Goal: Information Seeking & Learning: Learn about a topic

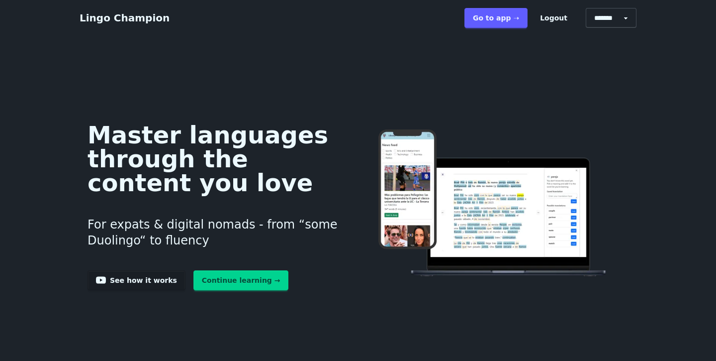
click at [497, 27] on ul "Login Register Go to app ➝ Logout" at bounding box center [520, 18] width 115 height 28
click at [505, 16] on link "Go to app ➝" at bounding box center [496, 18] width 63 height 20
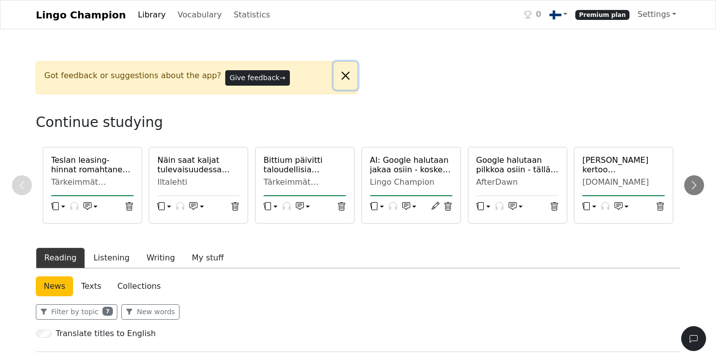
click at [347, 76] on button "Close alert" at bounding box center [346, 76] width 24 height 28
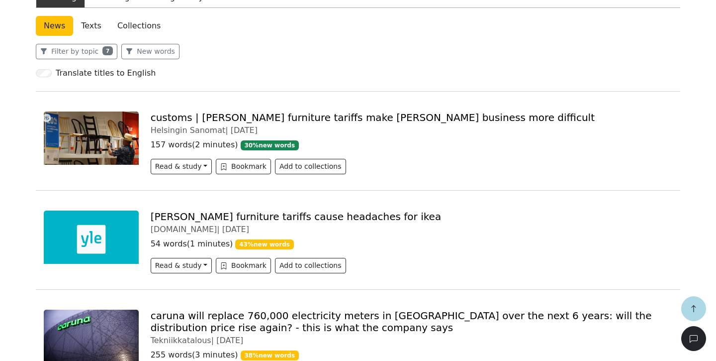
scroll to position [216, 0]
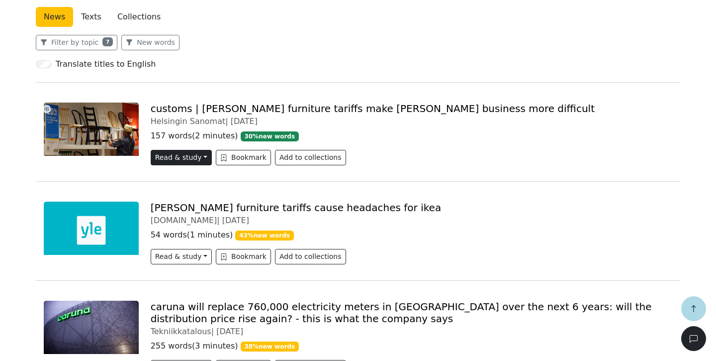
click at [175, 161] on button "Read & study" at bounding box center [181, 157] width 61 height 15
click at [185, 179] on link "Read & study" at bounding box center [199, 179] width 97 height 16
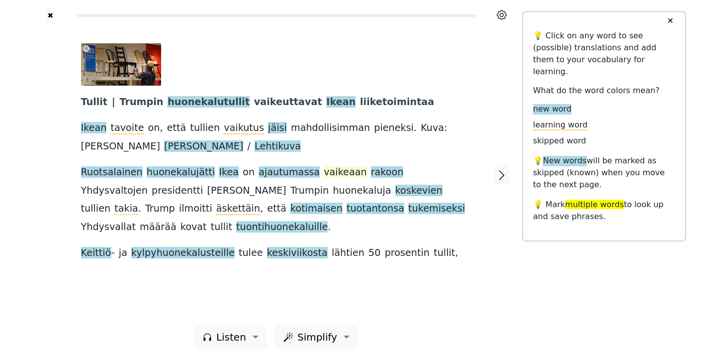
click at [324, 176] on span "vaikeaan" at bounding box center [345, 172] width 43 height 12
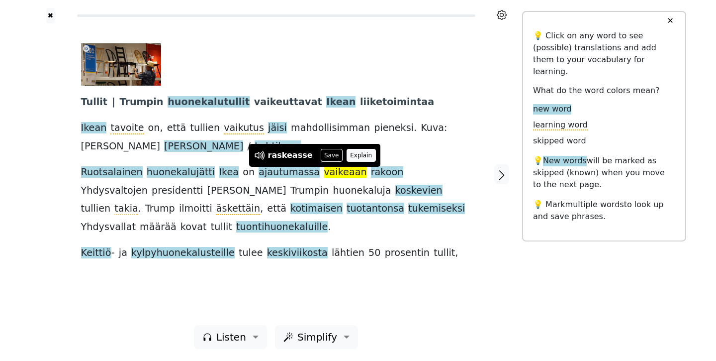
click at [348, 155] on button "Explain" at bounding box center [361, 155] width 29 height 13
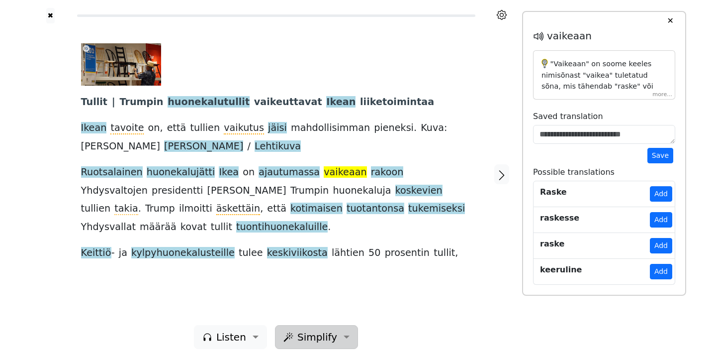
click at [324, 336] on span "Simplify" at bounding box center [317, 336] width 40 height 15
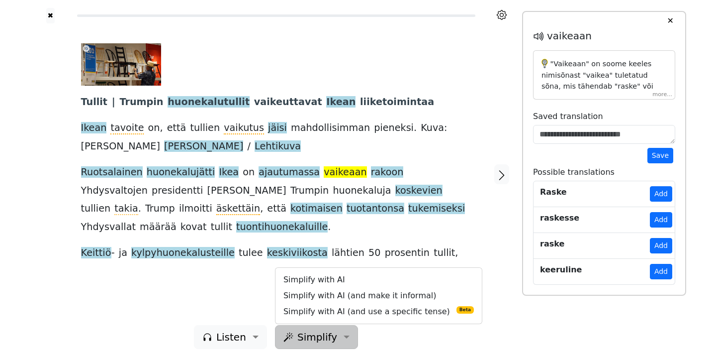
click at [470, 236] on div "Tullit | [PERSON_NAME] huonekalutullit vaikeuttavat Ikean liiketoimintaa Ikean …" at bounding box center [276, 152] width 391 height 219
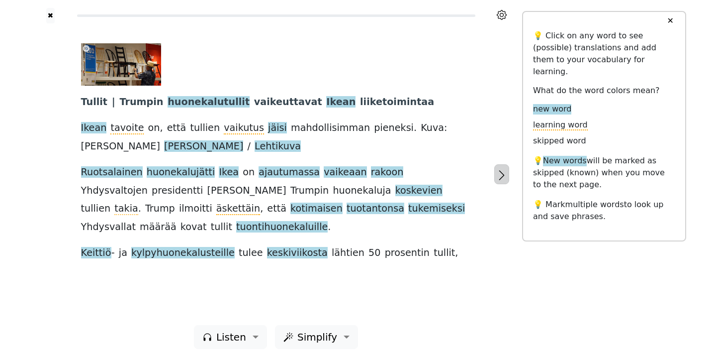
click at [501, 179] on icon "button" at bounding box center [502, 175] width 12 height 12
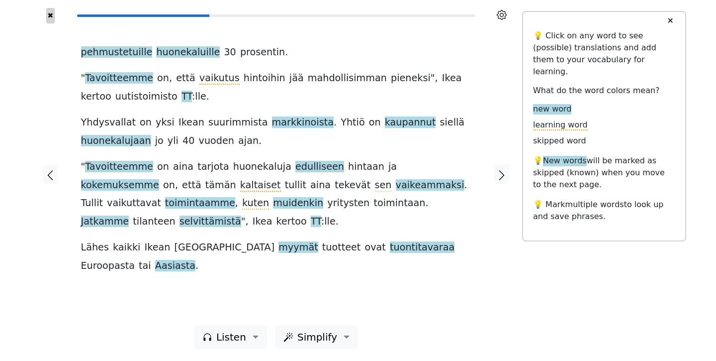
click at [52, 14] on button "✖" at bounding box center [50, 15] width 8 height 15
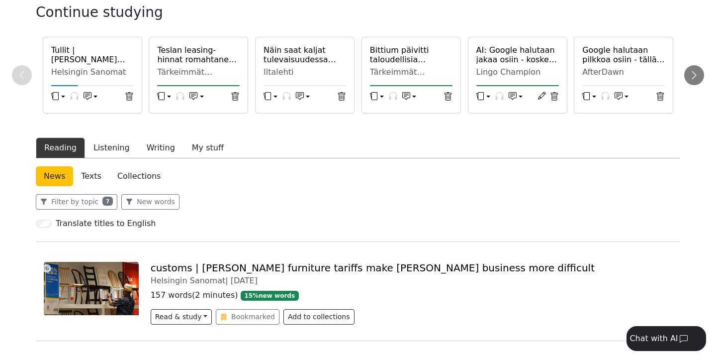
scroll to position [93, 0]
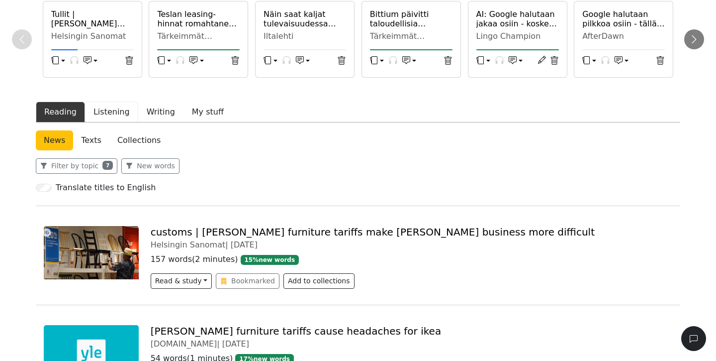
click at [111, 116] on button "Listening" at bounding box center [111, 111] width 53 height 21
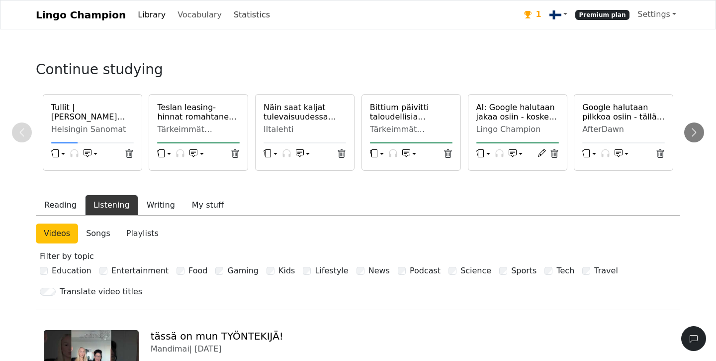
click at [230, 18] on link "Statistics" at bounding box center [252, 15] width 44 height 20
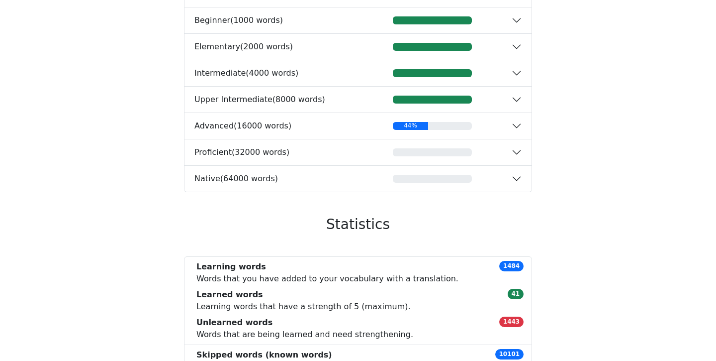
scroll to position [335, 0]
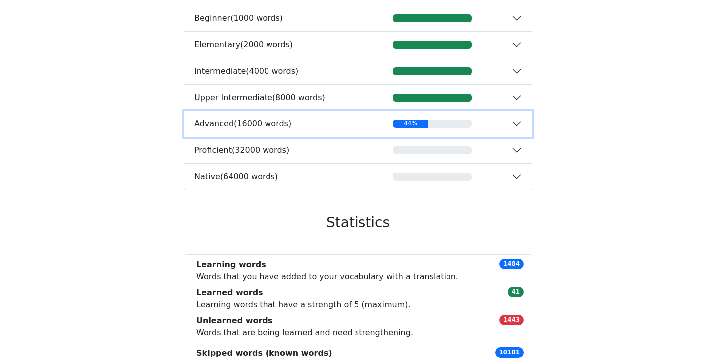
click at [311, 127] on div "Advanced ( 16000 words )" at bounding box center [274, 123] width 159 height 9
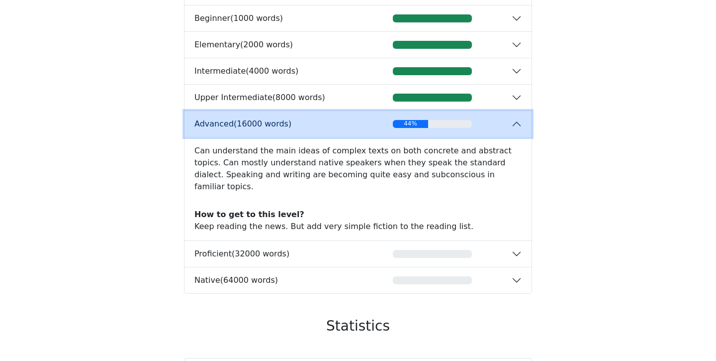
click at [311, 127] on div "Advanced ( 16000 words )" at bounding box center [274, 123] width 159 height 9
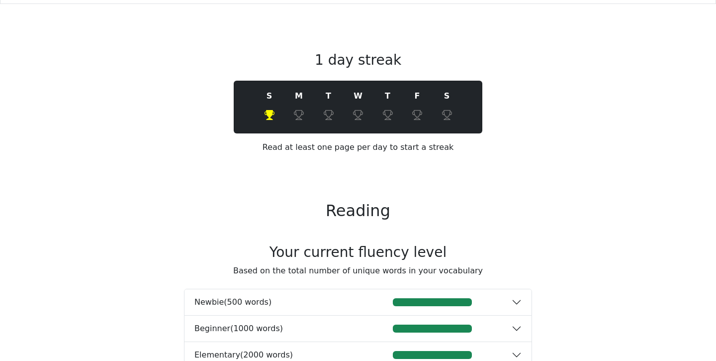
scroll to position [0, 0]
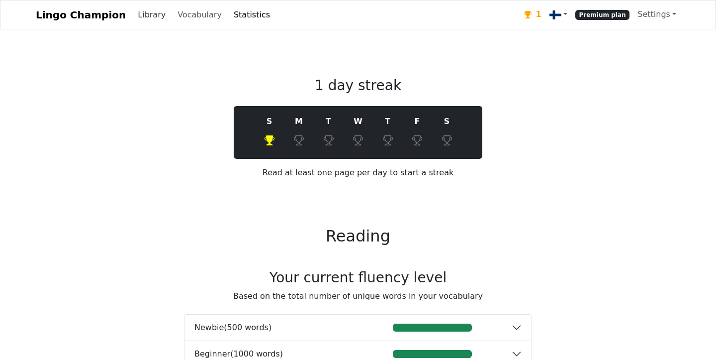
click at [134, 13] on link "Library" at bounding box center [152, 15] width 36 height 20
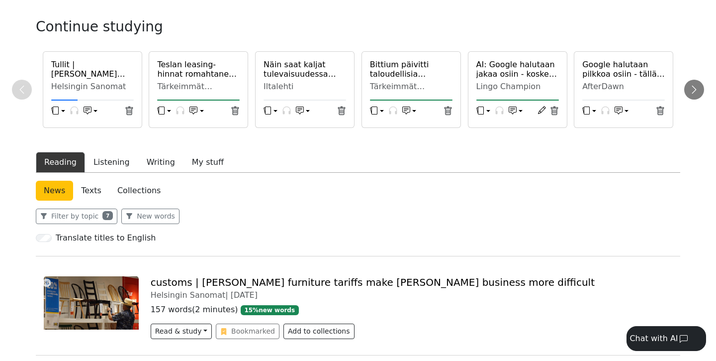
scroll to position [57, 0]
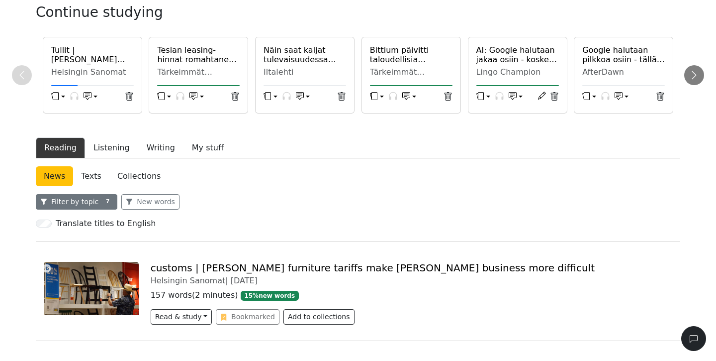
click at [91, 203] on button "Filter by topic 7" at bounding box center [77, 201] width 82 height 15
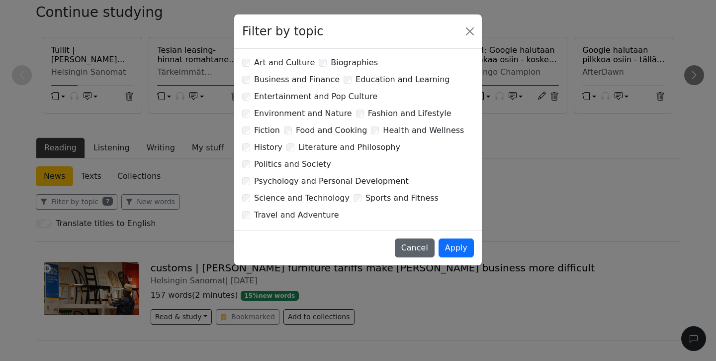
click at [416, 238] on button "Cancel" at bounding box center [415, 247] width 40 height 19
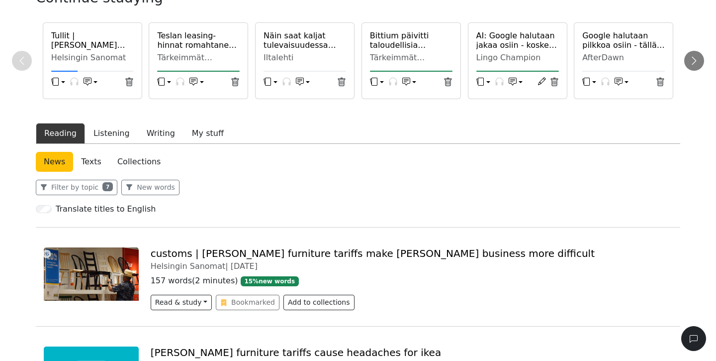
scroll to position [80, 0]
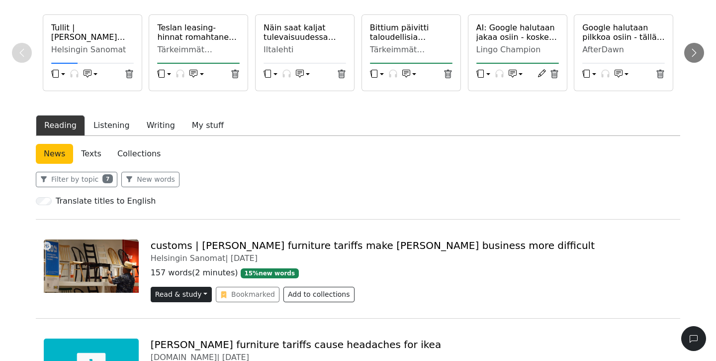
click at [185, 290] on button "Read & study" at bounding box center [181, 294] width 61 height 15
click at [193, 307] on div "Read & study Read & study Beta" at bounding box center [200, 323] width 98 height 41
click at [192, 314] on link "Read & study" at bounding box center [199, 315] width 97 height 16
